Goal: Transaction & Acquisition: Purchase product/service

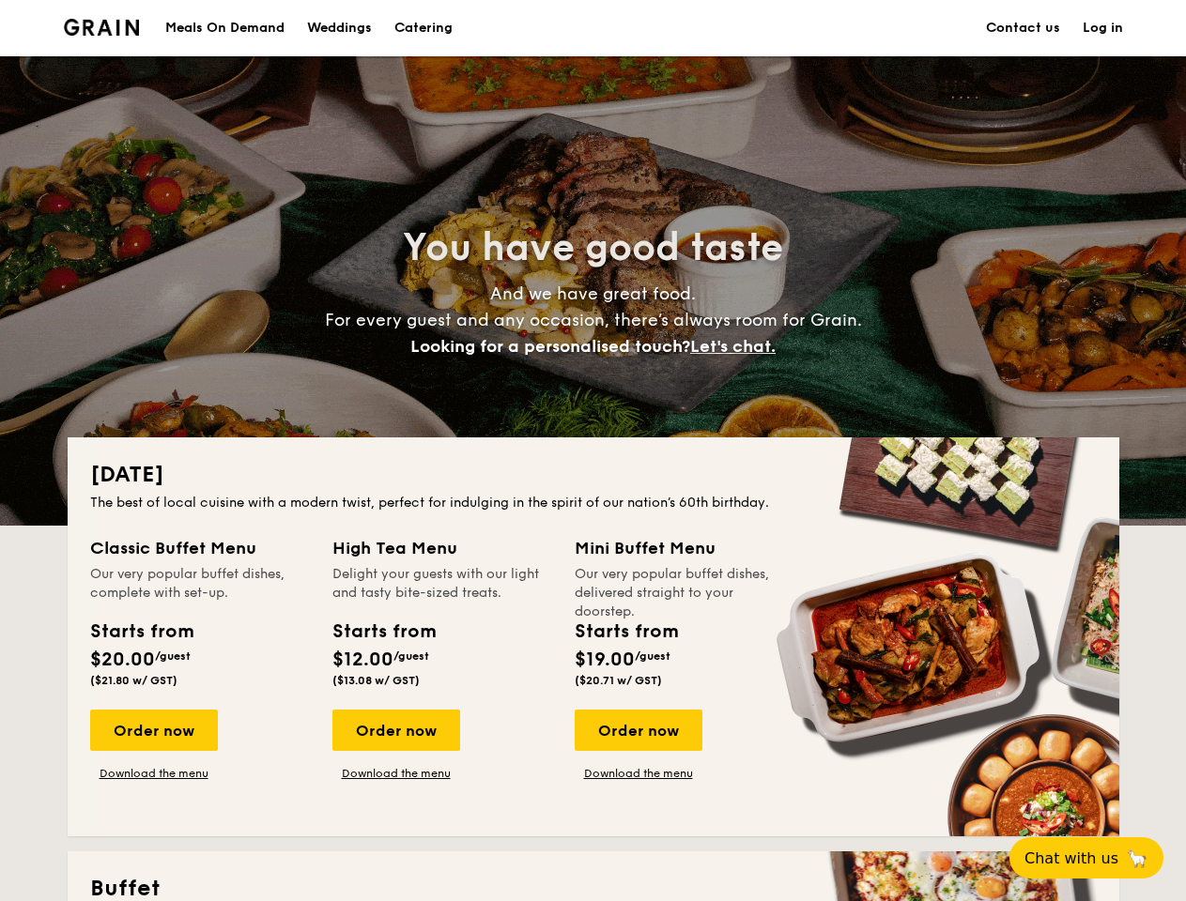
click at [592, 451] on div "[DATE] The best of local cuisine with a modern twist, perfect for indulging in …" at bounding box center [594, 637] width 1052 height 399
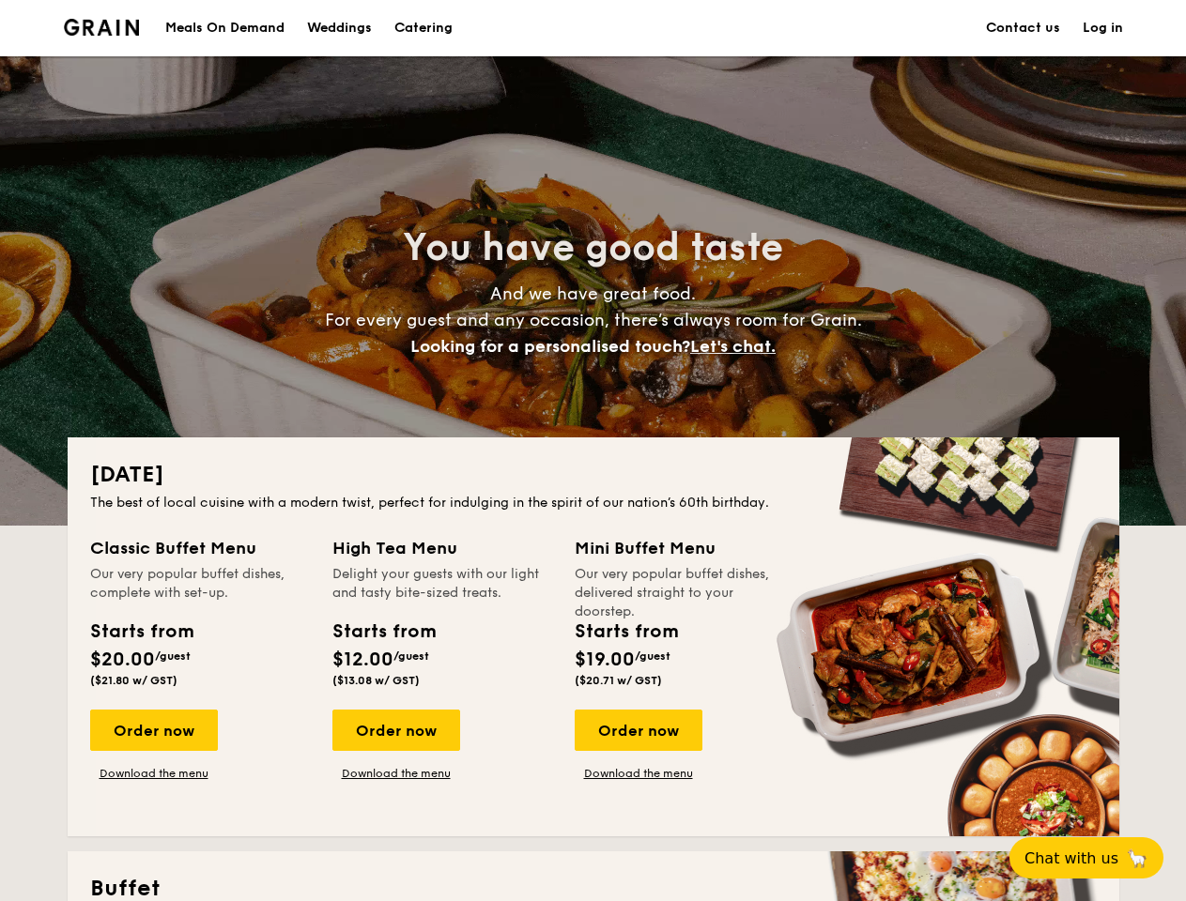
click at [1102, 28] on link "Log in" at bounding box center [1103, 28] width 40 height 56
click at [738, 346] on span "Let's chat." at bounding box center [732, 346] width 85 height 21
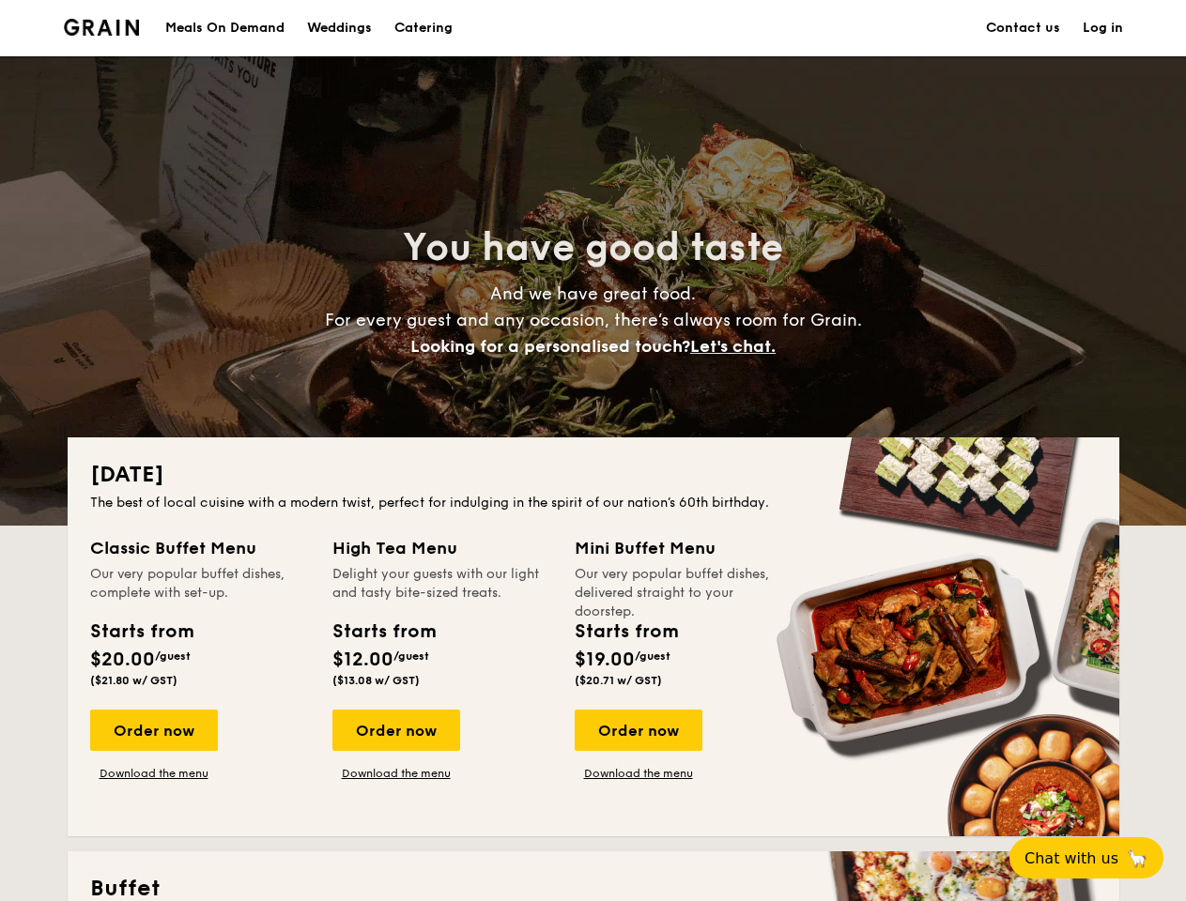
click at [153, 730] on div "Order now" at bounding box center [154, 730] width 128 height 41
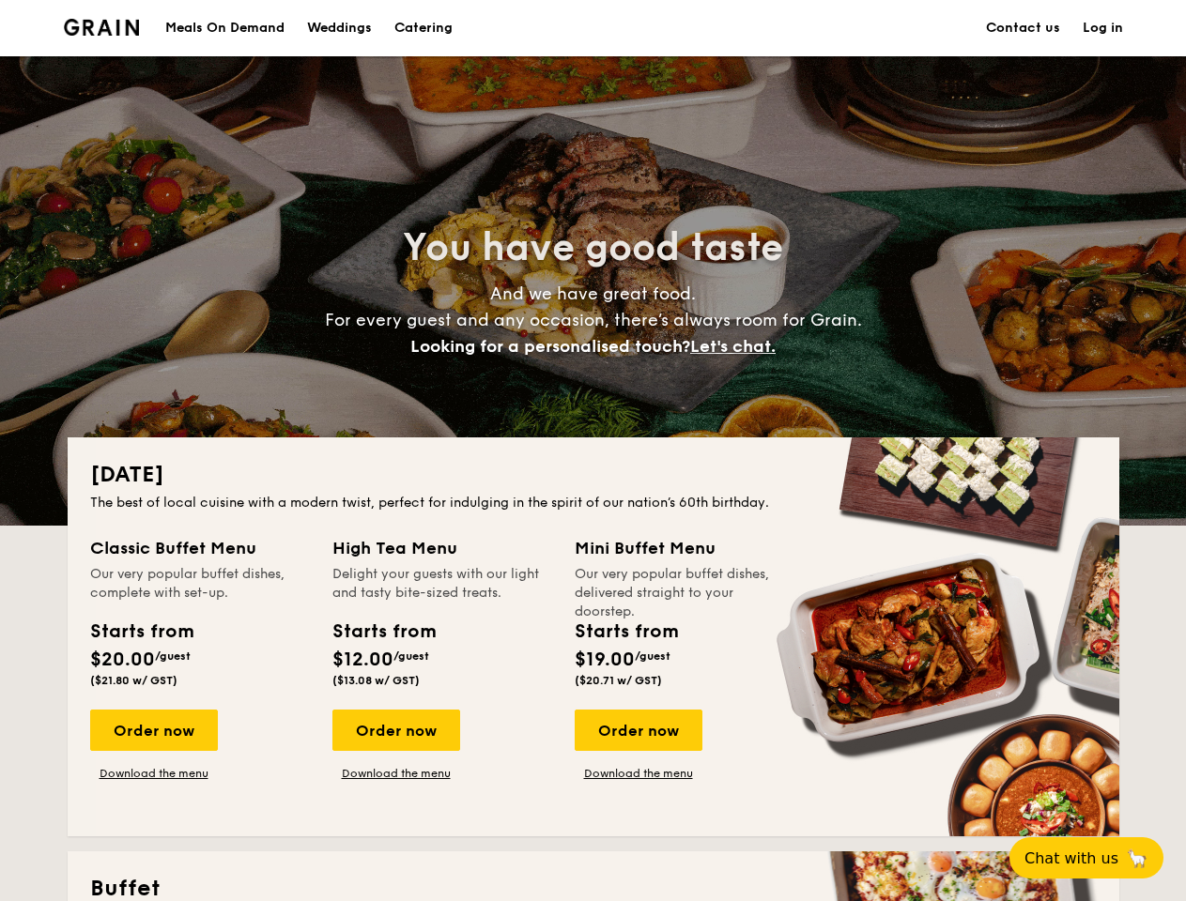
click at [395, 730] on div "Order now" at bounding box center [396, 730] width 128 height 41
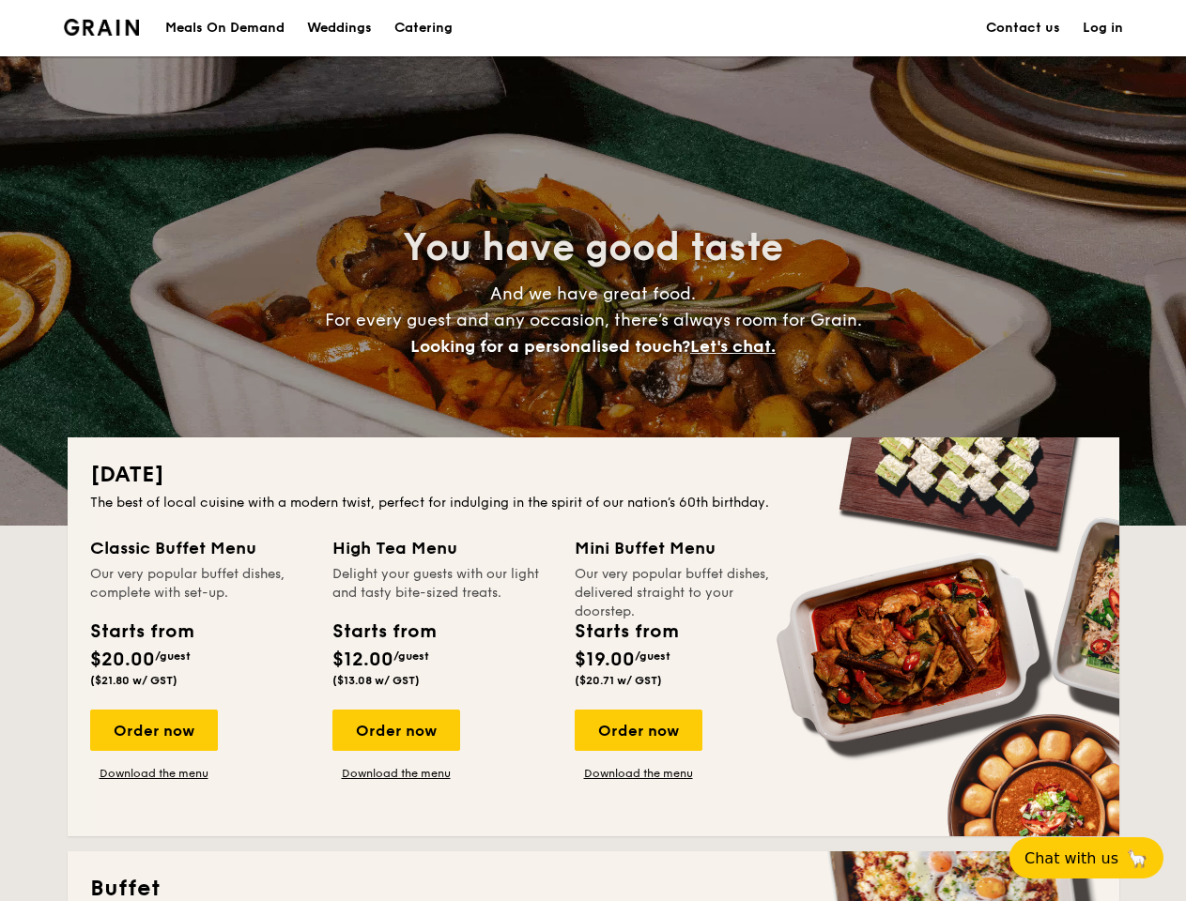
click at [638, 730] on div "Order now" at bounding box center [639, 730] width 128 height 41
click at [1097, 858] on span "Chat with us" at bounding box center [1071, 859] width 94 height 18
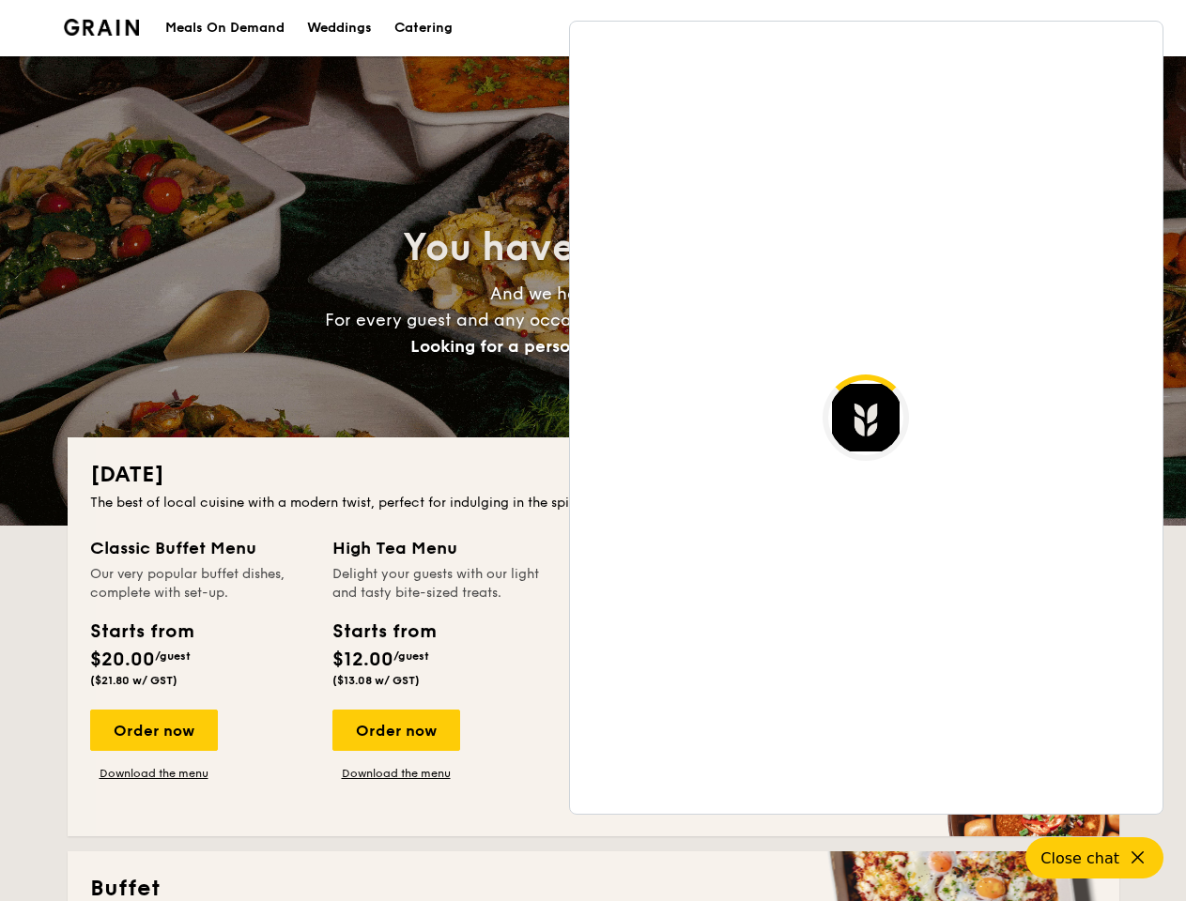
scroll to position [3637, 0]
